Goal: Information Seeking & Learning: Learn about a topic

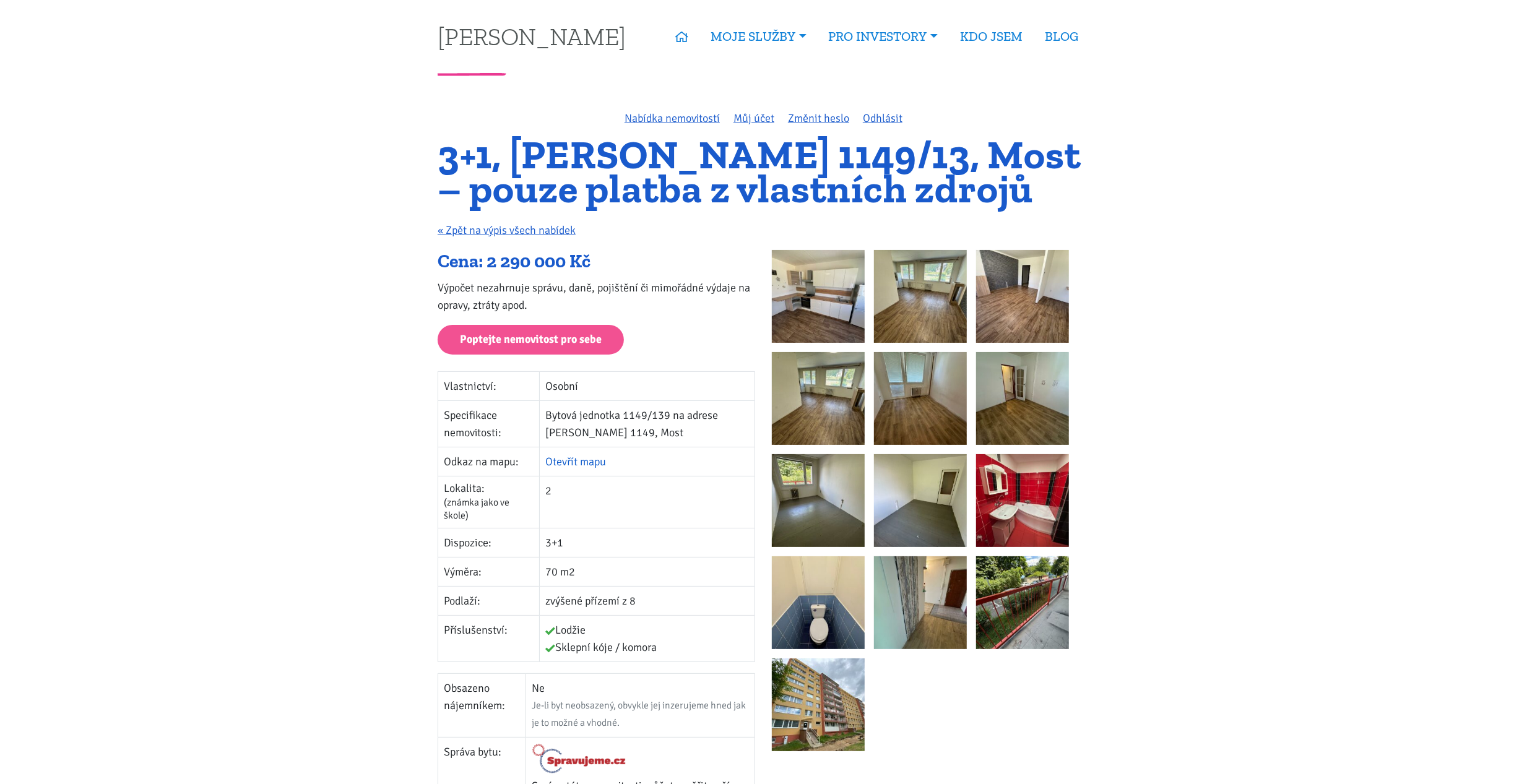
click at [599, 462] on link "Otevřít mapu" at bounding box center [576, 462] width 61 height 14
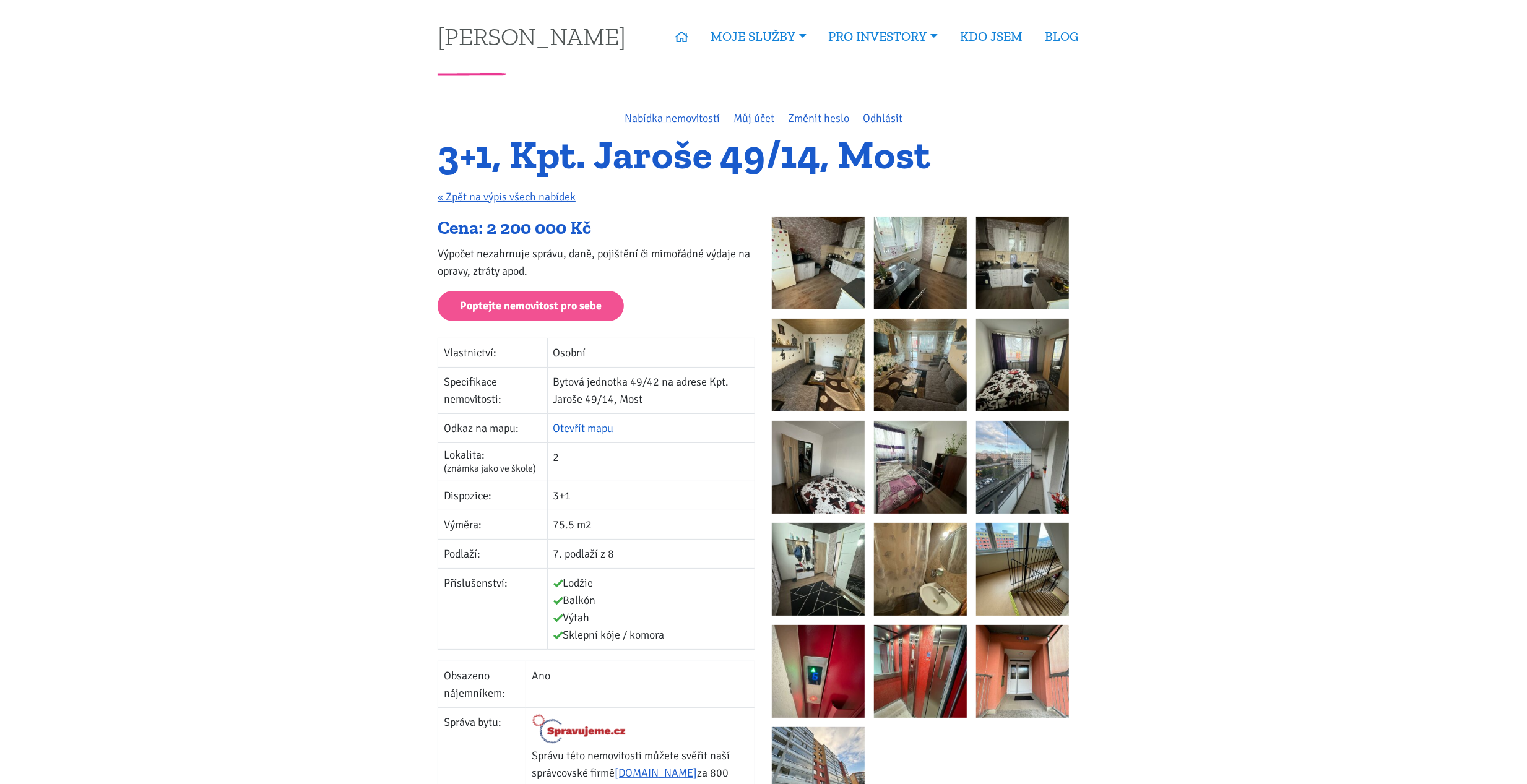
click at [583, 427] on link "Otevřít mapu" at bounding box center [584, 428] width 61 height 14
